Goal: Register for event/course

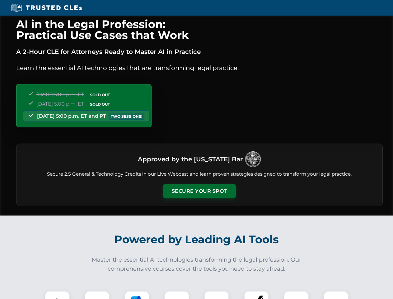
click at [199, 191] on button "Secure Your Spot" at bounding box center [199, 191] width 73 height 14
click at [57, 295] on img at bounding box center [57, 303] width 18 height 18
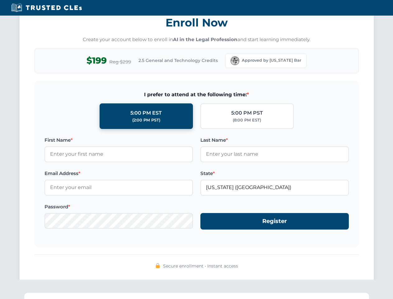
scroll to position [611, 0]
